Goal: Information Seeking & Learning: Learn about a topic

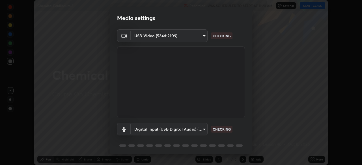
scroll to position [20, 0]
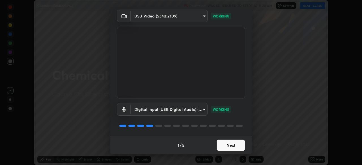
click at [226, 145] on button "Next" at bounding box center [230, 145] width 28 height 11
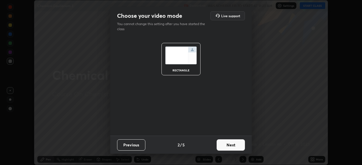
scroll to position [0, 0]
click at [226, 146] on button "Next" at bounding box center [230, 145] width 28 height 11
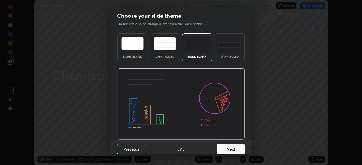
click at [227, 146] on button "Next" at bounding box center [230, 149] width 28 height 11
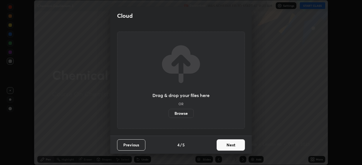
click at [227, 146] on button "Next" at bounding box center [230, 145] width 28 height 11
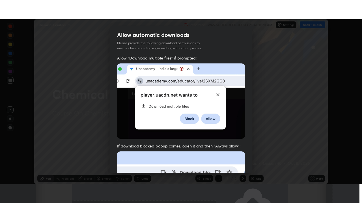
scroll to position [135, 0]
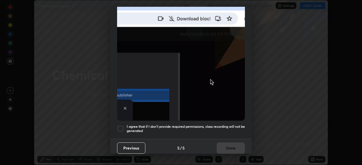
click at [176, 129] on h5 "I agree that if I don't provide required permissions, class recording will not …" at bounding box center [186, 129] width 118 height 9
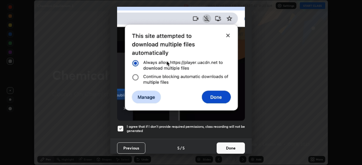
click at [223, 148] on button "Done" at bounding box center [230, 148] width 28 height 11
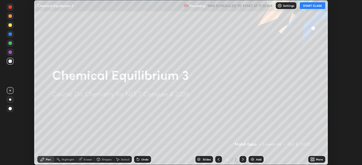
click at [311, 160] on icon at bounding box center [312, 159] width 5 height 5
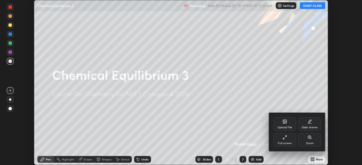
click at [289, 141] on div "Full screen" at bounding box center [284, 140] width 23 height 14
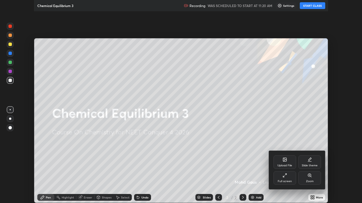
scroll to position [203, 362]
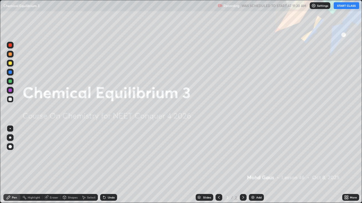
click at [342, 6] on button "START CLASS" at bounding box center [345, 5] width 25 height 7
click at [254, 165] on img at bounding box center [252, 198] width 5 height 5
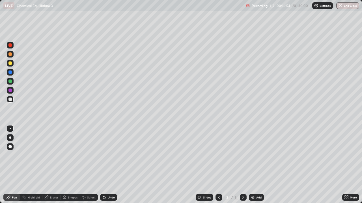
click at [31, 165] on div "Highlight" at bounding box center [34, 197] width 12 height 3
click at [51, 165] on div "Eraser" at bounding box center [54, 197] width 8 height 3
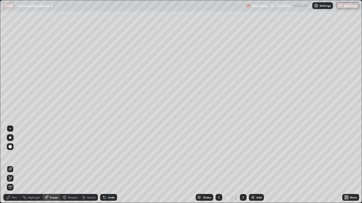
click at [10, 165] on icon at bounding box center [8, 198] width 5 height 5
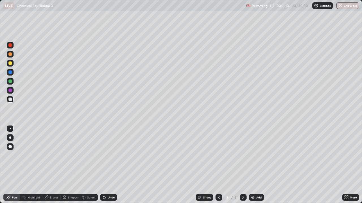
click at [9, 138] on div at bounding box center [10, 138] width 2 height 2
click at [11, 100] on div at bounding box center [9, 99] width 3 height 3
click at [11, 81] on div at bounding box center [9, 81] width 3 height 3
click at [8, 102] on div at bounding box center [10, 99] width 7 height 7
click at [10, 138] on div at bounding box center [10, 138] width 2 height 2
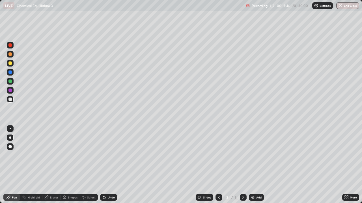
click at [52, 165] on div "Eraser" at bounding box center [54, 197] width 8 height 3
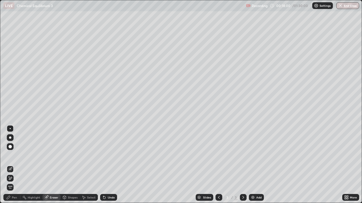
click at [12, 136] on div at bounding box center [10, 138] width 7 height 7
click at [12, 165] on div "Pen" at bounding box center [11, 197] width 17 height 7
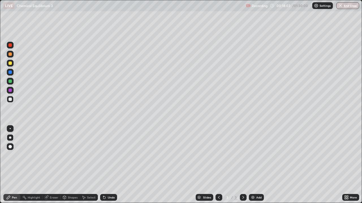
click at [8, 135] on div at bounding box center [10, 138] width 7 height 7
click at [11, 101] on div at bounding box center [9, 99] width 3 height 3
click at [10, 83] on div at bounding box center [9, 81] width 3 height 3
click at [10, 100] on div at bounding box center [9, 99] width 3 height 3
click at [9, 89] on div at bounding box center [9, 90] width 3 height 3
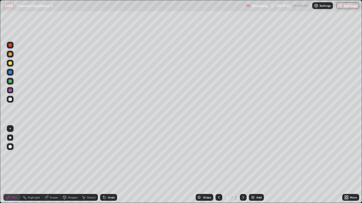
click at [10, 83] on div at bounding box center [9, 81] width 3 height 3
click at [10, 99] on div at bounding box center [9, 99] width 3 height 3
click at [11, 100] on div at bounding box center [9, 99] width 3 height 3
click at [11, 81] on div at bounding box center [9, 81] width 3 height 3
click at [10, 99] on div at bounding box center [9, 99] width 3 height 3
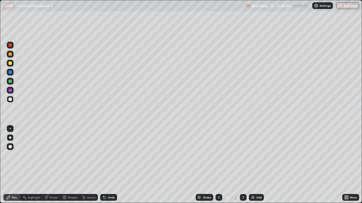
click at [8, 80] on div at bounding box center [9, 81] width 3 height 3
click at [12, 96] on div at bounding box center [10, 99] width 7 height 9
click at [255, 165] on div "Add" at bounding box center [256, 197] width 15 height 7
click at [10, 138] on div at bounding box center [10, 138] width 2 height 2
click at [51, 165] on div "Eraser" at bounding box center [51, 197] width 18 height 11
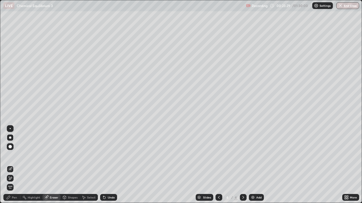
click at [16, 165] on div "Pen" at bounding box center [14, 197] width 5 height 3
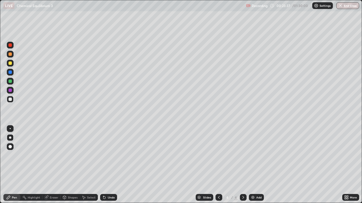
click at [9, 101] on div at bounding box center [10, 99] width 7 height 7
click at [10, 100] on div at bounding box center [9, 99] width 3 height 3
click at [9, 100] on div at bounding box center [9, 99] width 3 height 3
click at [12, 100] on div at bounding box center [9, 99] width 3 height 3
click at [12, 98] on div at bounding box center [10, 99] width 7 height 7
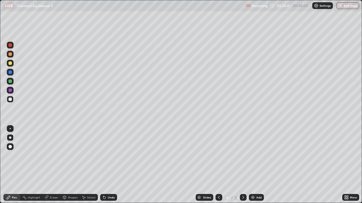
click at [10, 100] on div at bounding box center [9, 99] width 3 height 3
click at [50, 165] on div "Eraser" at bounding box center [54, 197] width 8 height 3
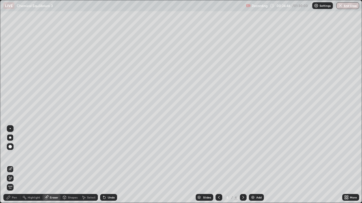
click at [13, 165] on div "Pen" at bounding box center [14, 197] width 5 height 3
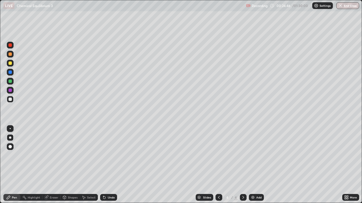
click at [11, 131] on div at bounding box center [10, 128] width 7 height 7
click at [10, 99] on div at bounding box center [9, 99] width 3 height 3
click at [10, 83] on div at bounding box center [9, 81] width 3 height 3
click at [11, 101] on div at bounding box center [9, 99] width 3 height 3
click at [10, 137] on div at bounding box center [10, 138] width 2 height 2
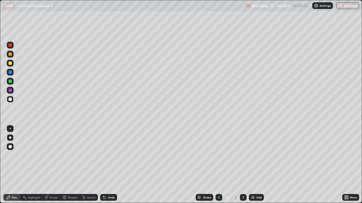
click at [64, 165] on icon at bounding box center [64, 197] width 3 height 1
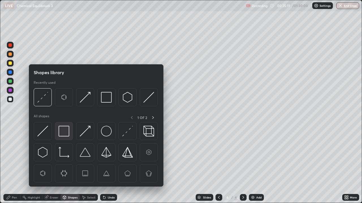
click at [61, 132] on img at bounding box center [64, 131] width 11 height 11
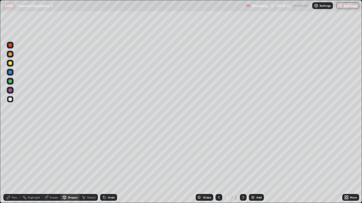
click at [8, 81] on div at bounding box center [9, 81] width 3 height 3
click at [10, 99] on div at bounding box center [9, 99] width 3 height 3
click at [16, 165] on div "Pen" at bounding box center [14, 197] width 5 height 3
click at [10, 138] on div at bounding box center [10, 138] width 2 height 2
click at [13, 99] on div at bounding box center [10, 99] width 7 height 7
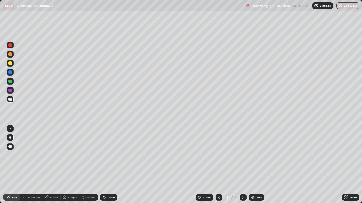
click at [255, 165] on div "Add" at bounding box center [256, 197] width 15 height 7
click at [10, 100] on div at bounding box center [9, 99] width 3 height 3
click at [9, 101] on div at bounding box center [9, 99] width 3 height 3
click at [66, 165] on icon at bounding box center [64, 198] width 5 height 5
click at [55, 165] on div "Eraser" at bounding box center [51, 197] width 18 height 7
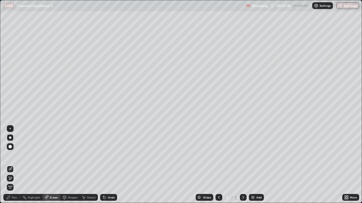
click at [15, 165] on div "Pen" at bounding box center [14, 197] width 5 height 3
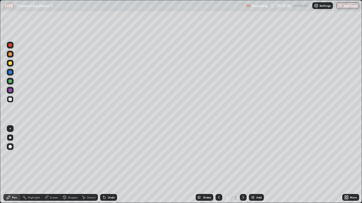
click at [10, 135] on div at bounding box center [10, 138] width 7 height 7
click at [10, 99] on div at bounding box center [9, 99] width 3 height 3
click at [10, 98] on div at bounding box center [9, 99] width 3 height 3
click at [11, 81] on div at bounding box center [9, 81] width 3 height 3
click at [54, 165] on div "Eraser" at bounding box center [51, 197] width 18 height 7
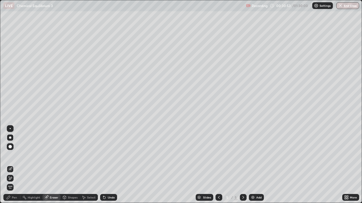
click at [12, 165] on div "Pen" at bounding box center [11, 197] width 17 height 7
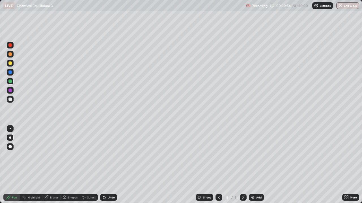
click at [10, 137] on div at bounding box center [10, 138] width 2 height 2
click at [11, 99] on div at bounding box center [9, 99] width 3 height 3
click at [10, 62] on div at bounding box center [9, 63] width 3 height 3
click at [53, 165] on div "Eraser" at bounding box center [54, 197] width 8 height 3
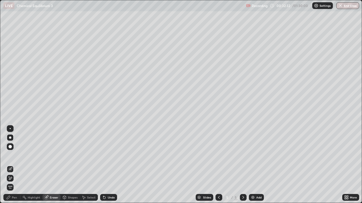
click at [16, 165] on div "Pen" at bounding box center [14, 197] width 5 height 3
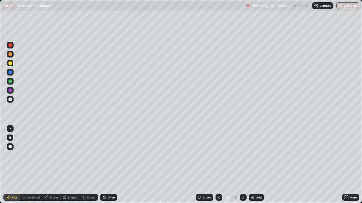
click at [10, 100] on div at bounding box center [9, 99] width 3 height 3
click at [52, 165] on div "Eraser" at bounding box center [54, 197] width 8 height 3
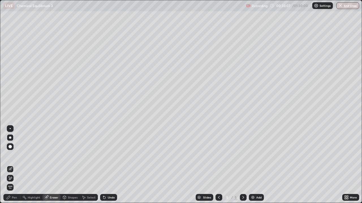
click at [72, 165] on div "Shapes" at bounding box center [69, 197] width 19 height 7
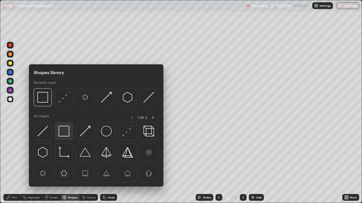
click at [64, 131] on img at bounding box center [64, 131] width 11 height 11
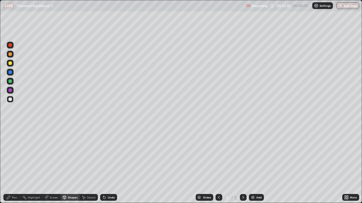
click at [14, 165] on div "Pen" at bounding box center [14, 197] width 5 height 3
click at [10, 137] on div at bounding box center [10, 138] width 2 height 2
click at [9, 91] on div at bounding box center [9, 90] width 3 height 3
click at [256, 165] on div "Add" at bounding box center [258, 197] width 5 height 3
click at [11, 136] on div at bounding box center [10, 138] width 7 height 7
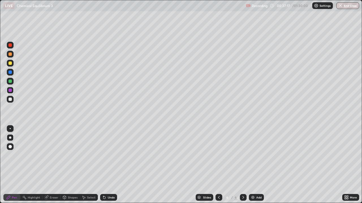
click at [10, 99] on div at bounding box center [9, 99] width 3 height 3
click at [10, 101] on div at bounding box center [9, 99] width 3 height 3
click at [11, 98] on div at bounding box center [9, 99] width 3 height 3
click at [11, 82] on div at bounding box center [9, 81] width 3 height 3
click at [218, 165] on icon at bounding box center [219, 197] width 2 height 3
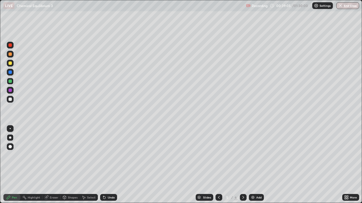
click at [242, 165] on icon at bounding box center [243, 198] width 5 height 5
click at [53, 165] on div "Eraser" at bounding box center [54, 197] width 8 height 3
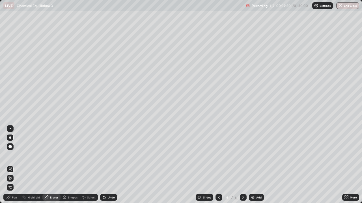
click at [16, 165] on div "Pen" at bounding box center [14, 197] width 5 height 3
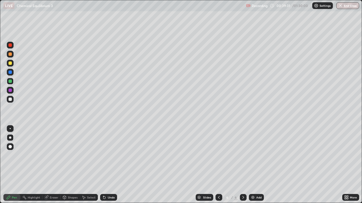
click at [12, 99] on div at bounding box center [9, 99] width 3 height 3
click at [11, 83] on div at bounding box center [9, 81] width 3 height 3
click at [259, 165] on div "Add" at bounding box center [258, 197] width 5 height 3
click at [10, 138] on div at bounding box center [10, 138] width 2 height 2
click at [10, 100] on div at bounding box center [9, 99] width 3 height 3
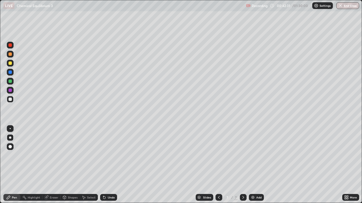
click at [10, 80] on div at bounding box center [9, 81] width 3 height 3
click at [9, 100] on div at bounding box center [9, 99] width 3 height 3
click at [8, 100] on div at bounding box center [10, 99] width 7 height 7
click at [9, 81] on div at bounding box center [9, 81] width 3 height 3
click at [10, 80] on div at bounding box center [9, 81] width 3 height 3
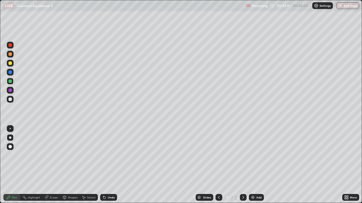
click at [11, 63] on div at bounding box center [9, 63] width 3 height 3
click at [218, 165] on icon at bounding box center [218, 198] width 5 height 5
click at [51, 165] on div "Eraser" at bounding box center [54, 197] width 8 height 3
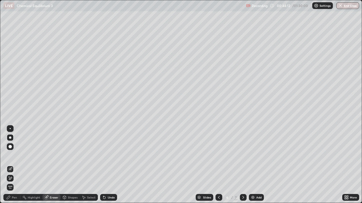
click at [10, 165] on icon at bounding box center [8, 198] width 5 height 5
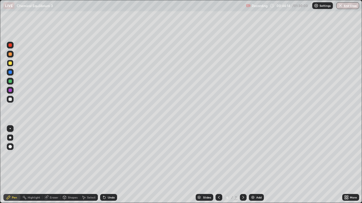
click at [240, 165] on div at bounding box center [243, 197] width 7 height 7
click at [11, 99] on div at bounding box center [9, 99] width 3 height 3
click at [12, 102] on div at bounding box center [10, 99] width 7 height 7
click at [8, 135] on div at bounding box center [10, 138] width 7 height 7
click at [71, 165] on div "Shapes" at bounding box center [73, 197] width 10 height 3
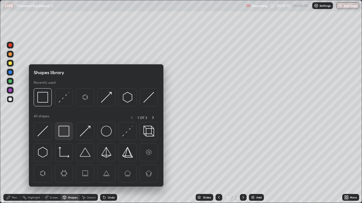
click at [63, 133] on img at bounding box center [64, 131] width 11 height 11
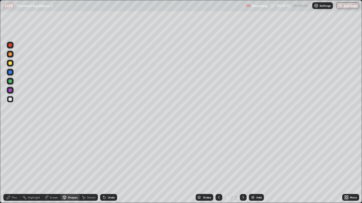
click at [10, 80] on div at bounding box center [9, 81] width 3 height 3
click at [10, 101] on div at bounding box center [9, 99] width 3 height 3
click at [52, 165] on div "Eraser" at bounding box center [51, 197] width 18 height 7
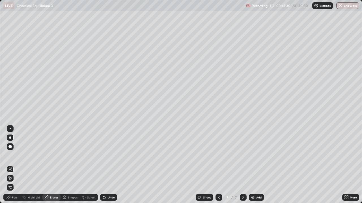
click at [54, 165] on div "Eraser" at bounding box center [54, 197] width 8 height 3
click at [14, 165] on div "Pen" at bounding box center [14, 197] width 5 height 3
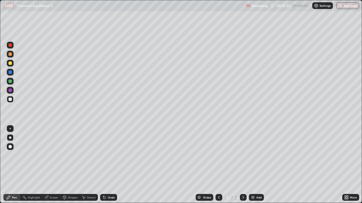
click at [13, 101] on div at bounding box center [10, 99] width 7 height 7
click at [73, 165] on div "Shapes" at bounding box center [73, 197] width 10 height 3
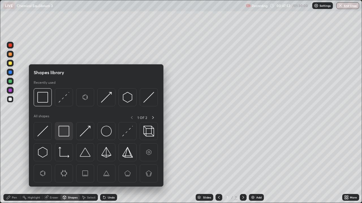
click at [62, 131] on img at bounding box center [64, 131] width 11 height 11
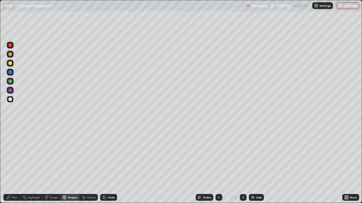
click at [10, 81] on div at bounding box center [9, 81] width 3 height 3
click at [252, 165] on img at bounding box center [252, 198] width 5 height 5
click at [11, 66] on div at bounding box center [10, 63] width 7 height 7
click at [9, 100] on div at bounding box center [9, 99] width 3 height 3
click at [14, 165] on div "Pen" at bounding box center [11, 197] width 17 height 7
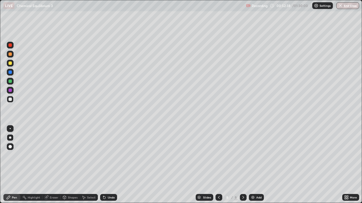
click at [10, 137] on div at bounding box center [10, 138] width 2 height 2
click at [11, 64] on div at bounding box center [9, 63] width 3 height 3
click at [10, 97] on div at bounding box center [10, 99] width 7 height 7
click at [11, 99] on div at bounding box center [9, 99] width 3 height 3
click at [53, 165] on div "Eraser" at bounding box center [54, 197] width 8 height 3
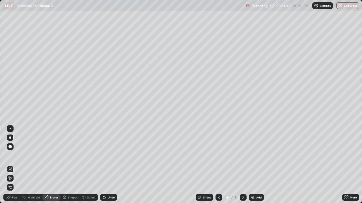
click at [13, 165] on div "Pen" at bounding box center [14, 197] width 5 height 3
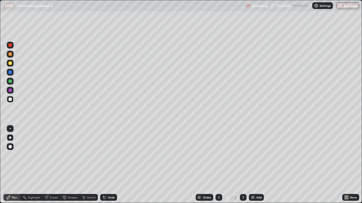
click at [8, 100] on div at bounding box center [10, 99] width 7 height 7
click at [49, 165] on div "Eraser" at bounding box center [51, 197] width 18 height 7
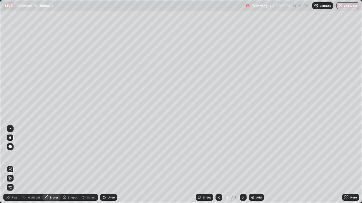
click at [13, 165] on div "Pen" at bounding box center [14, 197] width 5 height 3
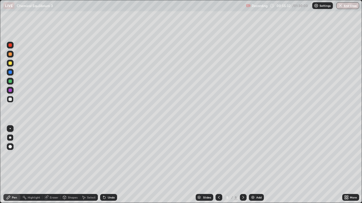
click at [9, 101] on div at bounding box center [9, 99] width 3 height 3
click at [11, 98] on div at bounding box center [9, 99] width 3 height 3
click at [10, 138] on div at bounding box center [10, 138] width 2 height 2
click at [50, 165] on div "Eraser" at bounding box center [51, 197] width 18 height 7
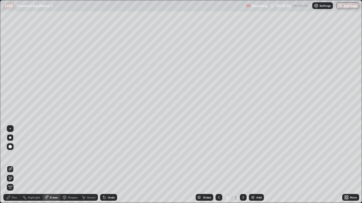
click at [16, 165] on div "Pen" at bounding box center [14, 197] width 5 height 3
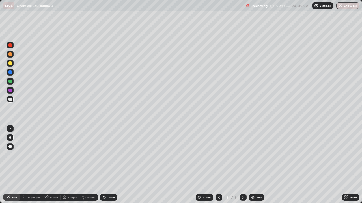
click at [11, 137] on div at bounding box center [10, 138] width 2 height 2
click at [13, 101] on div at bounding box center [10, 99] width 7 height 7
click at [54, 165] on div "Eraser" at bounding box center [54, 197] width 8 height 3
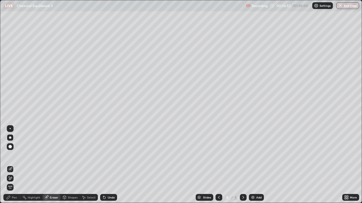
click at [14, 165] on div "Pen" at bounding box center [11, 197] width 17 height 7
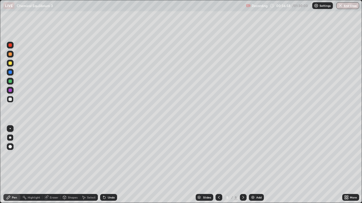
click at [50, 165] on div "Eraser" at bounding box center [54, 197] width 8 height 3
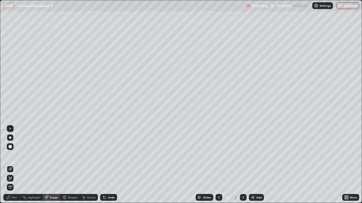
click at [13, 165] on div "Pen" at bounding box center [11, 197] width 17 height 7
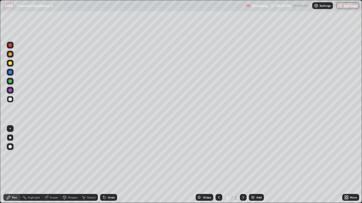
click at [9, 92] on div at bounding box center [9, 90] width 3 height 3
click at [12, 165] on div "Pen" at bounding box center [14, 197] width 5 height 3
click at [10, 99] on div at bounding box center [9, 99] width 3 height 3
click at [10, 64] on div at bounding box center [9, 63] width 3 height 3
click at [54, 165] on div "Eraser" at bounding box center [54, 197] width 8 height 3
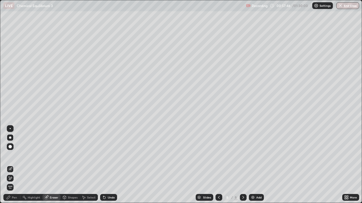
click at [16, 165] on div "Pen" at bounding box center [11, 197] width 17 height 7
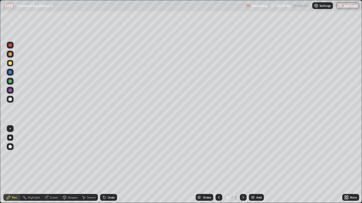
click at [10, 101] on div at bounding box center [10, 99] width 7 height 7
click at [11, 98] on div at bounding box center [9, 99] width 3 height 3
click at [12, 65] on div at bounding box center [10, 63] width 7 height 7
click at [52, 165] on div "Eraser" at bounding box center [54, 197] width 8 height 3
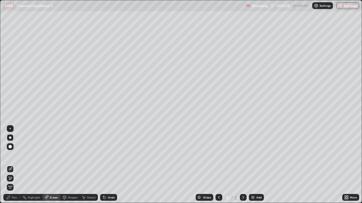
click at [13, 165] on div "Pen" at bounding box center [14, 197] width 5 height 3
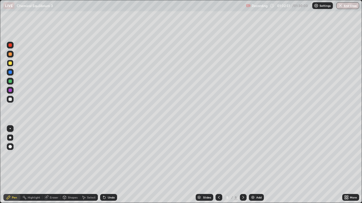
click at [54, 165] on div "Eraser" at bounding box center [54, 197] width 8 height 3
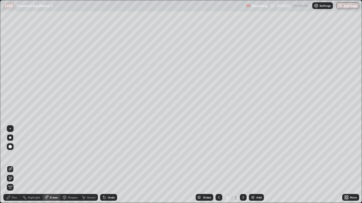
click at [16, 165] on div "Pen" at bounding box center [11, 197] width 17 height 7
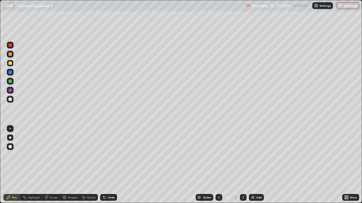
click at [12, 92] on div at bounding box center [10, 90] width 7 height 7
click at [49, 165] on div "Eraser" at bounding box center [51, 197] width 18 height 7
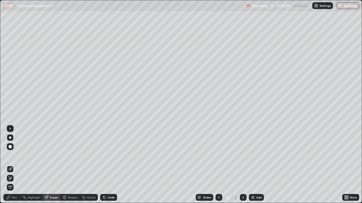
click at [11, 165] on div "Pen" at bounding box center [11, 197] width 17 height 7
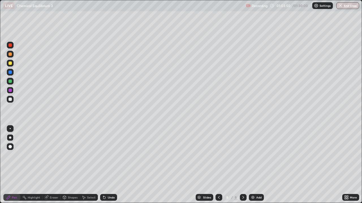
click at [256, 165] on div "Add" at bounding box center [258, 197] width 5 height 3
click at [7, 131] on div at bounding box center [10, 128] width 7 height 7
click at [11, 99] on div at bounding box center [9, 99] width 3 height 3
click at [10, 64] on div at bounding box center [9, 63] width 3 height 3
click at [10, 101] on div at bounding box center [9, 99] width 3 height 3
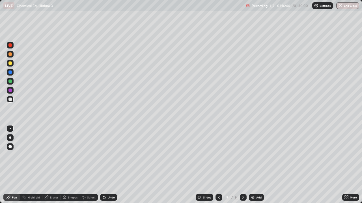
click at [10, 100] on div at bounding box center [9, 99] width 3 height 3
click at [11, 137] on div at bounding box center [10, 138] width 2 height 2
click at [9, 100] on div at bounding box center [9, 99] width 3 height 3
click at [9, 99] on div at bounding box center [9, 99] width 3 height 3
click at [52, 165] on div "Eraser" at bounding box center [54, 197] width 8 height 3
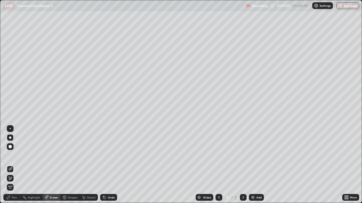
click at [12, 165] on div "Pen" at bounding box center [11, 197] width 17 height 7
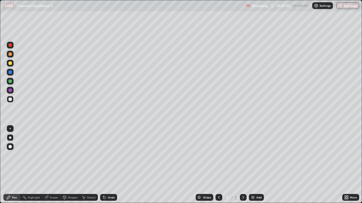
click at [10, 93] on div at bounding box center [10, 90] width 7 height 7
click at [47, 165] on icon at bounding box center [46, 197] width 3 height 3
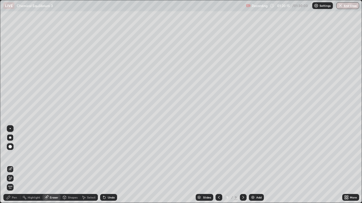
click at [13, 165] on div "Pen" at bounding box center [14, 197] width 5 height 3
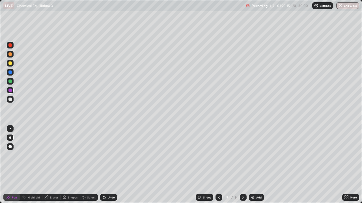
click at [11, 98] on div at bounding box center [9, 99] width 3 height 3
click at [53, 165] on div "Eraser" at bounding box center [54, 197] width 8 height 3
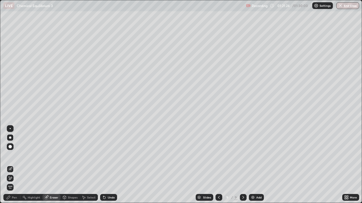
click at [11, 165] on div "Pen" at bounding box center [11, 197] width 17 height 7
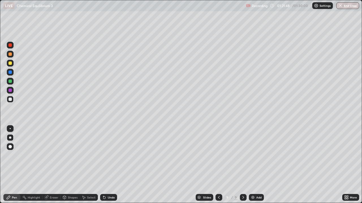
click at [52, 165] on div "Eraser" at bounding box center [54, 197] width 8 height 3
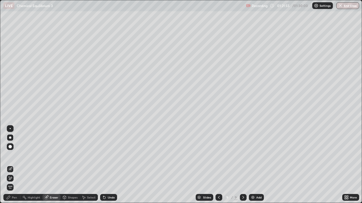
click at [215, 165] on div at bounding box center [218, 197] width 7 height 7
click at [6, 165] on icon at bounding box center [8, 198] width 5 height 5
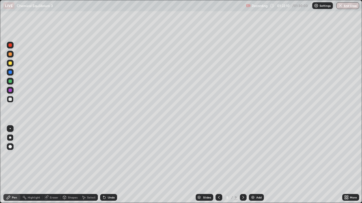
click at [12, 64] on div at bounding box center [10, 63] width 7 height 7
click at [242, 165] on icon at bounding box center [243, 198] width 5 height 5
click at [244, 165] on icon at bounding box center [243, 198] width 5 height 5
click at [9, 98] on div at bounding box center [9, 99] width 3 height 3
click at [11, 100] on div at bounding box center [9, 99] width 3 height 3
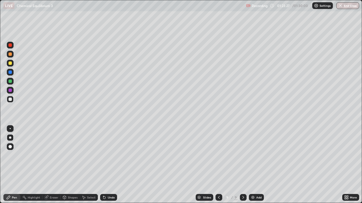
click at [68, 165] on div "Shapes" at bounding box center [69, 197] width 19 height 7
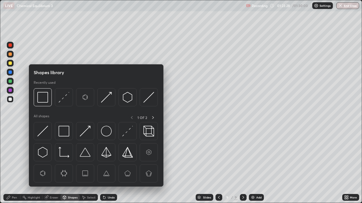
click at [54, 165] on div "Eraser" at bounding box center [54, 197] width 8 height 3
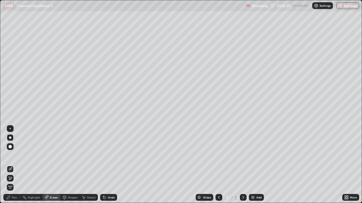
click at [16, 165] on div "Pen" at bounding box center [11, 197] width 17 height 7
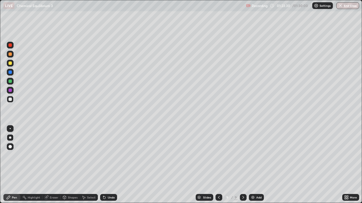
click at [11, 138] on div at bounding box center [10, 138] width 2 height 2
click at [9, 137] on div at bounding box center [10, 138] width 2 height 2
click at [11, 138] on div at bounding box center [10, 138] width 2 height 2
click at [69, 165] on div "Shapes" at bounding box center [73, 197] width 10 height 3
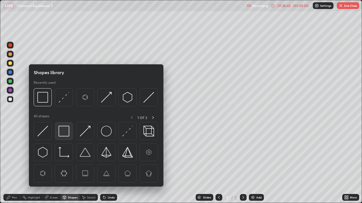
click at [64, 133] on img at bounding box center [64, 131] width 11 height 11
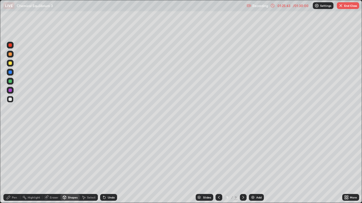
click at [8, 72] on div at bounding box center [9, 72] width 3 height 3
click at [11, 100] on div at bounding box center [9, 99] width 3 height 3
click at [14, 165] on div "Pen" at bounding box center [14, 197] width 5 height 3
click at [13, 99] on div at bounding box center [10, 99] width 7 height 7
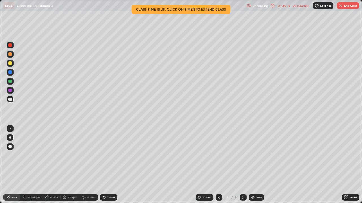
click at [344, 5] on button "End Class" at bounding box center [348, 5] width 22 height 7
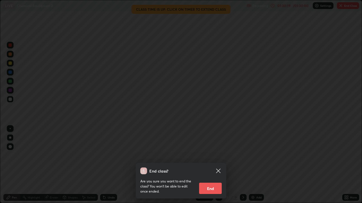
click at [207, 165] on button "End" at bounding box center [210, 188] width 23 height 11
